Goal: Transaction & Acquisition: Purchase product/service

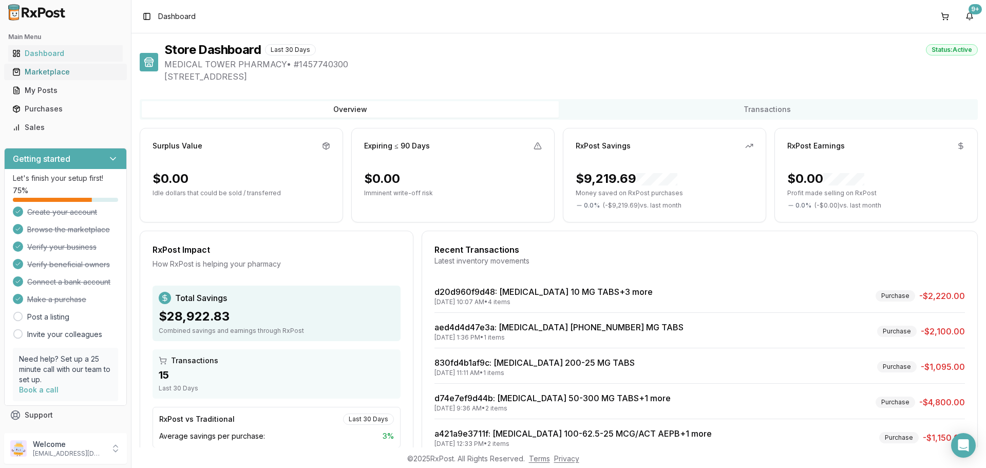
click at [43, 70] on div "Marketplace" at bounding box center [65, 72] width 106 height 10
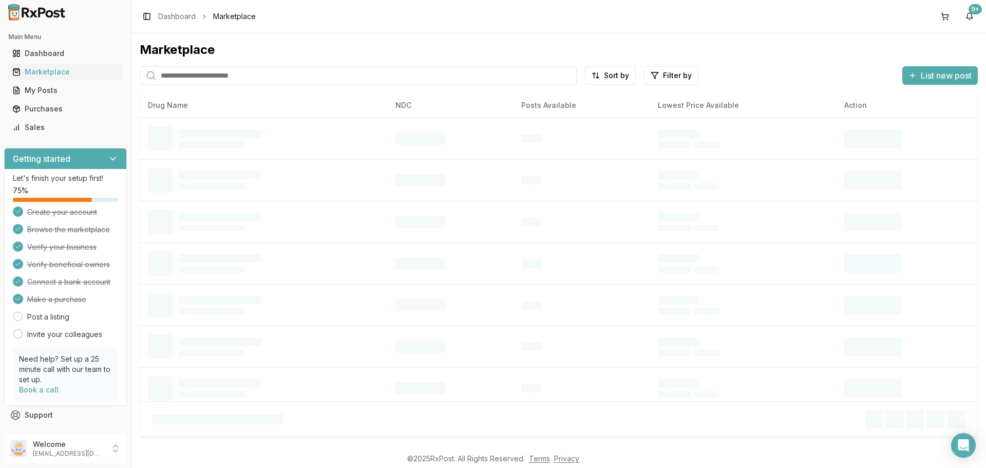
click at [196, 80] on input "search" at bounding box center [358, 75] width 437 height 18
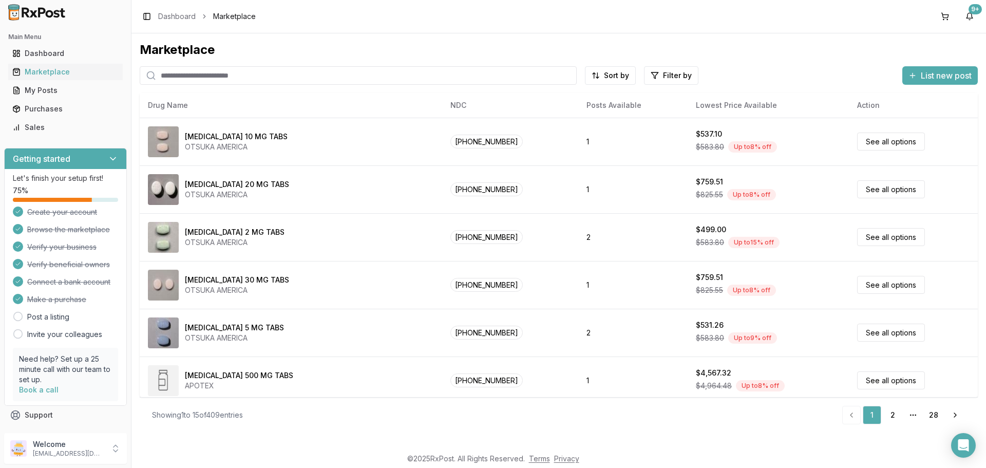
click at [195, 75] on input "search" at bounding box center [358, 75] width 437 height 18
type input "********"
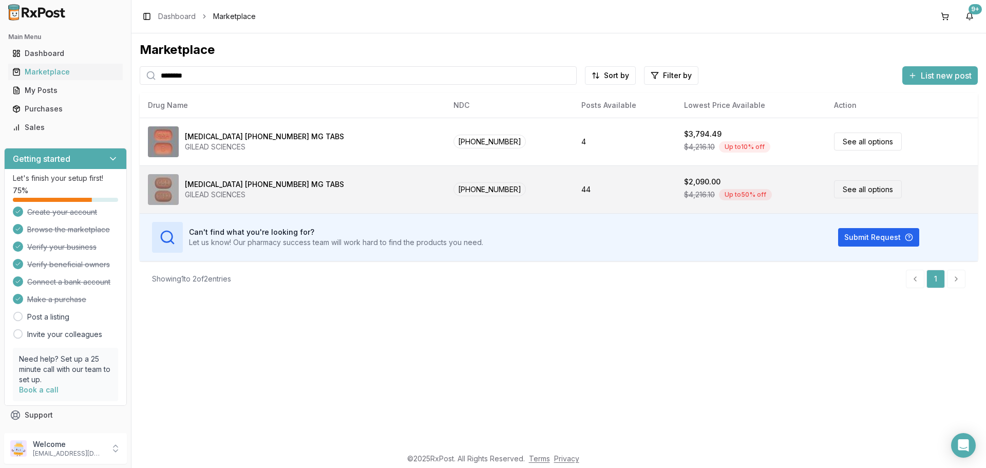
click at [278, 200] on div "[MEDICAL_DATA] [PHONE_NUMBER] MG TABS GILEAD SCIENCES" at bounding box center [292, 189] width 289 height 31
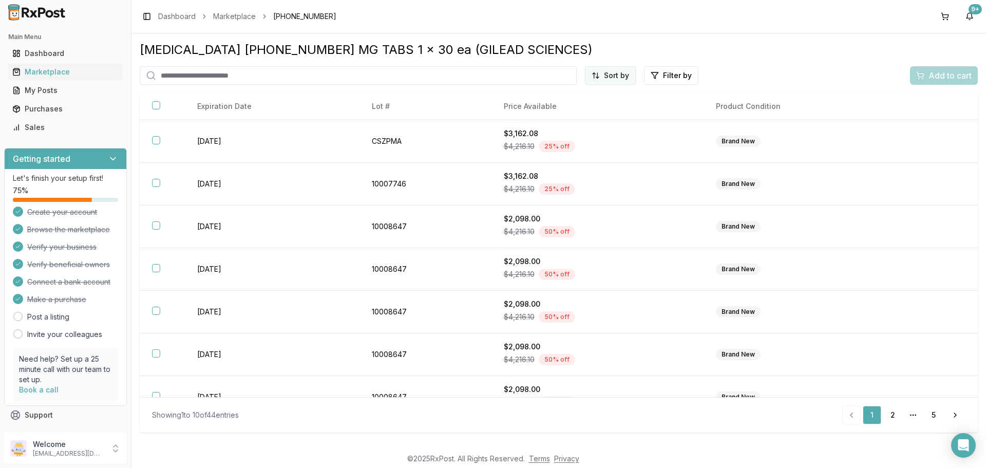
click at [628, 75] on html "Main Menu Dashboard Marketplace My Posts Purchases Sales Getting started Let's …" at bounding box center [493, 234] width 986 height 468
click at [592, 111] on div "Price (Low to High)" at bounding box center [586, 114] width 98 height 16
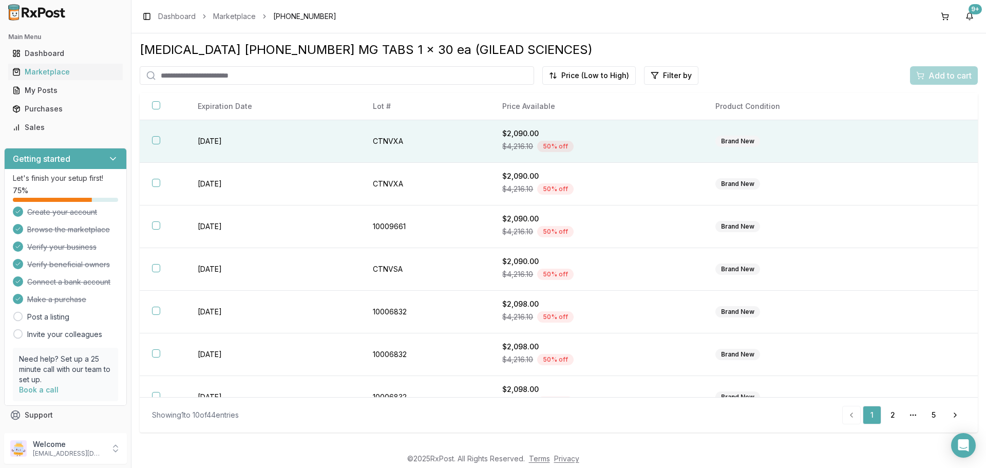
click at [158, 140] on button "button" at bounding box center [156, 140] width 8 height 8
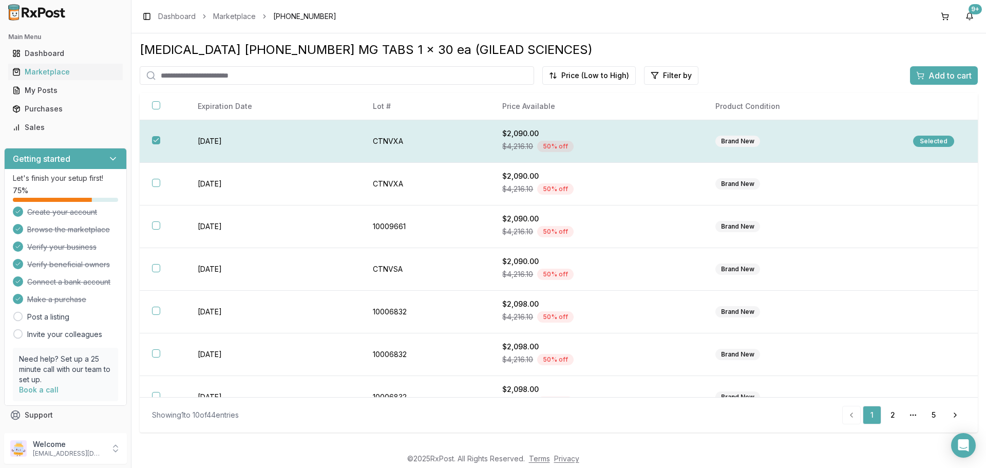
click at [937, 138] on div "Selected" at bounding box center [933, 141] width 41 height 11
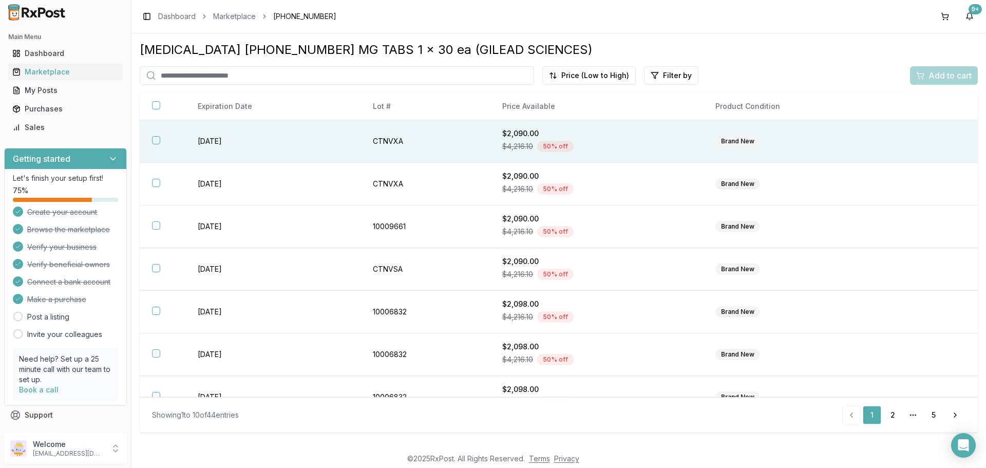
click at [150, 142] on th at bounding box center [163, 141] width 46 height 43
click at [963, 73] on span "Add to cart" at bounding box center [949, 75] width 43 height 12
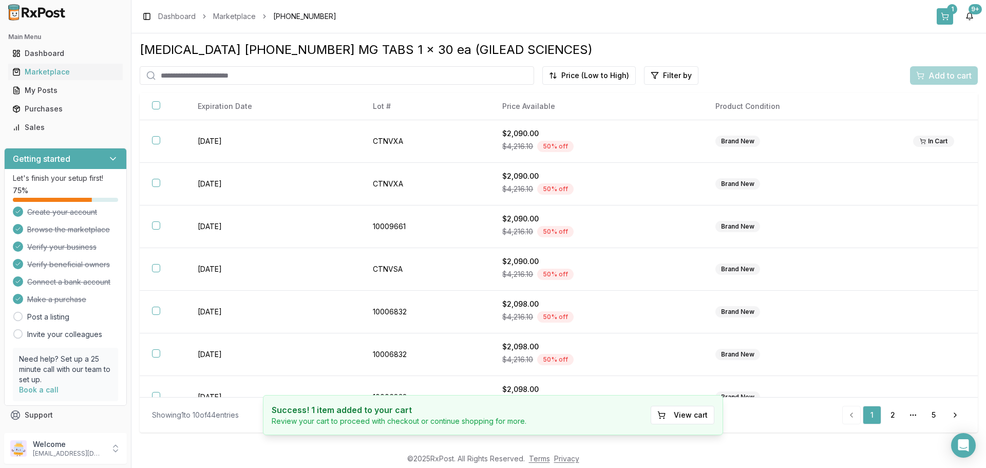
click at [951, 13] on div "1" at bounding box center [952, 9] width 10 height 10
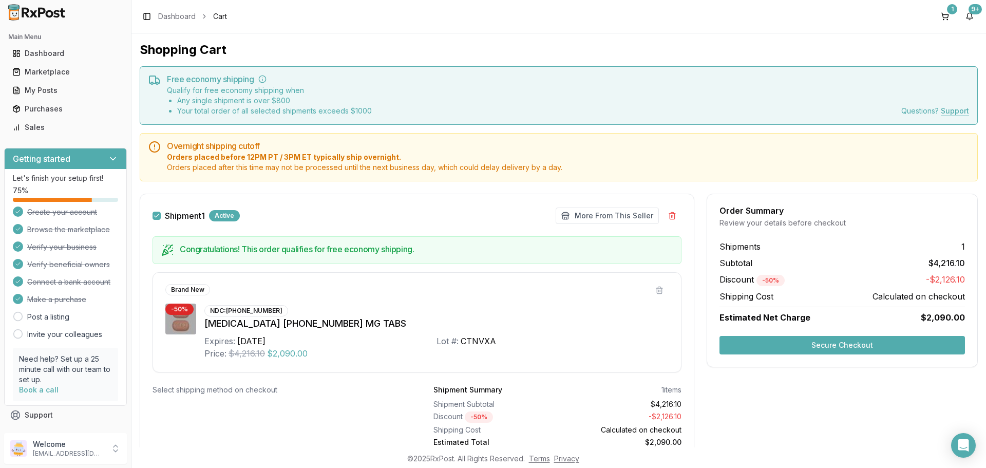
scroll to position [42, 0]
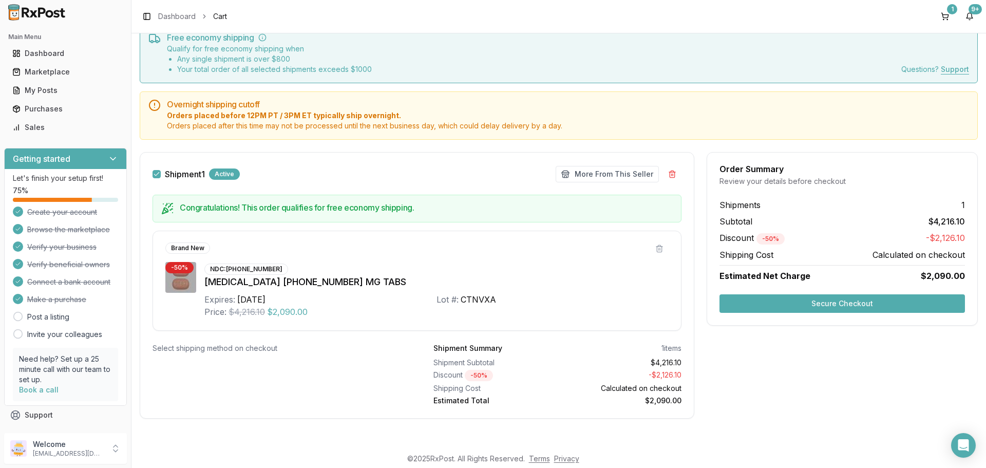
click at [809, 307] on button "Secure Checkout" at bounding box center [841, 303] width 245 height 18
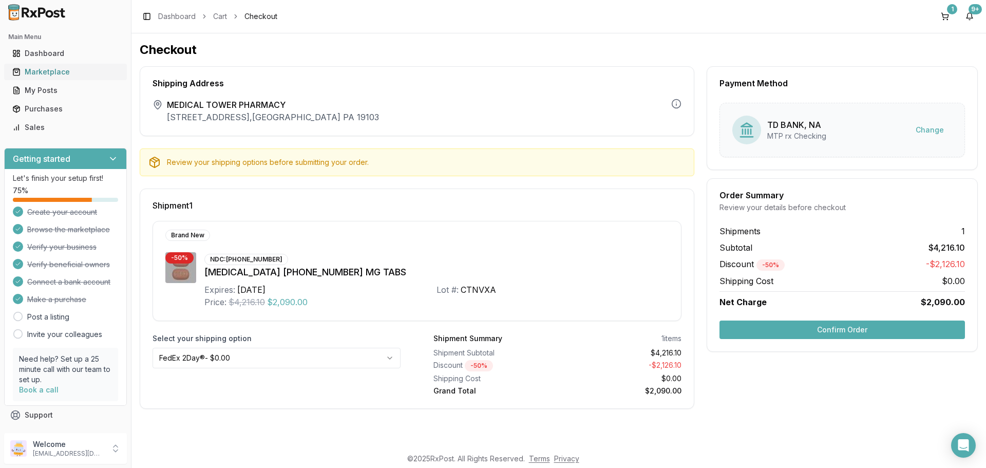
click at [33, 74] on div "Marketplace" at bounding box center [65, 72] width 106 height 10
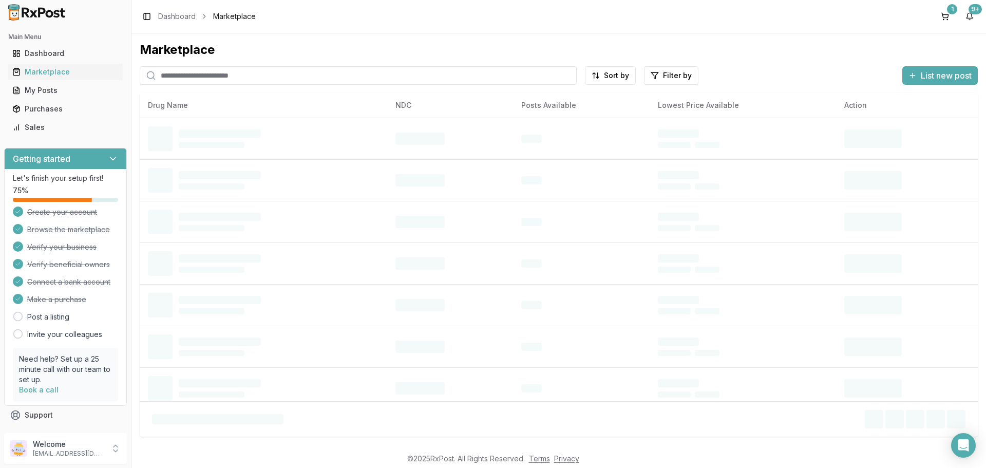
click at [170, 74] on input "search" at bounding box center [358, 75] width 437 height 18
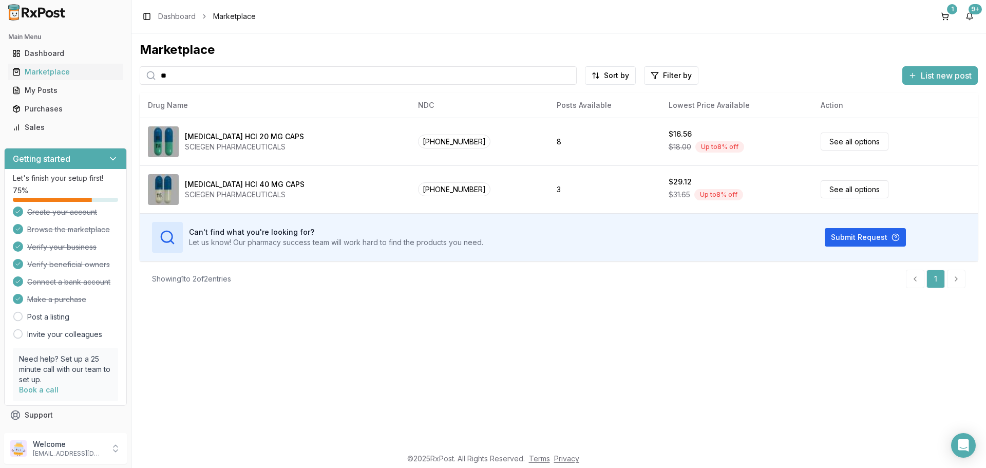
type input "*"
